Goal: Task Accomplishment & Management: Manage account settings

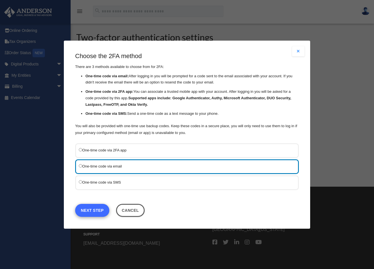
click at [92, 208] on link "Next Step" at bounding box center [92, 210] width 34 height 13
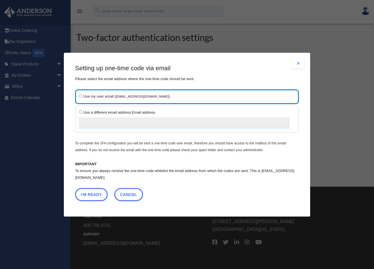
click at [92, 194] on button "I'm Ready" at bounding box center [91, 194] width 32 height 13
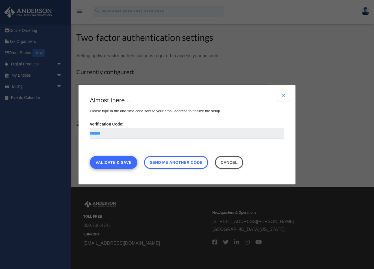
type input "******"
click at [117, 162] on link "Validate & Save" at bounding box center [113, 162] width 47 height 13
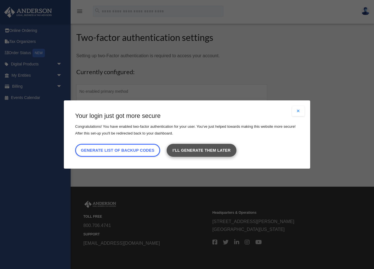
click at [186, 151] on link "I’ll generate them later" at bounding box center [201, 150] width 69 height 13
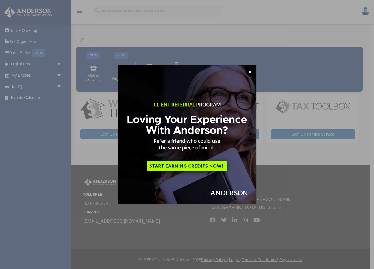
click at [251, 73] on button "x" at bounding box center [250, 72] width 8 height 8
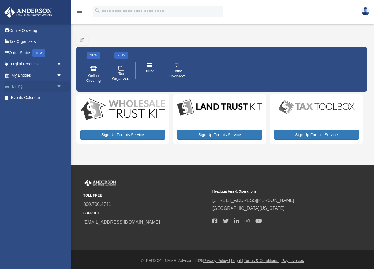
click at [57, 86] on span "arrow_drop_down" at bounding box center [61, 87] width 11 height 12
click at [366, 10] on img at bounding box center [365, 11] width 8 height 8
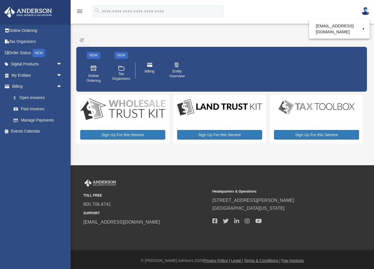
click at [366, 10] on img at bounding box center [365, 11] width 8 height 8
click at [366, 12] on img at bounding box center [365, 11] width 8 height 8
click at [268, 36] on link "Logout" at bounding box center [273, 38] width 56 height 12
